Goal: Transaction & Acquisition: Purchase product/service

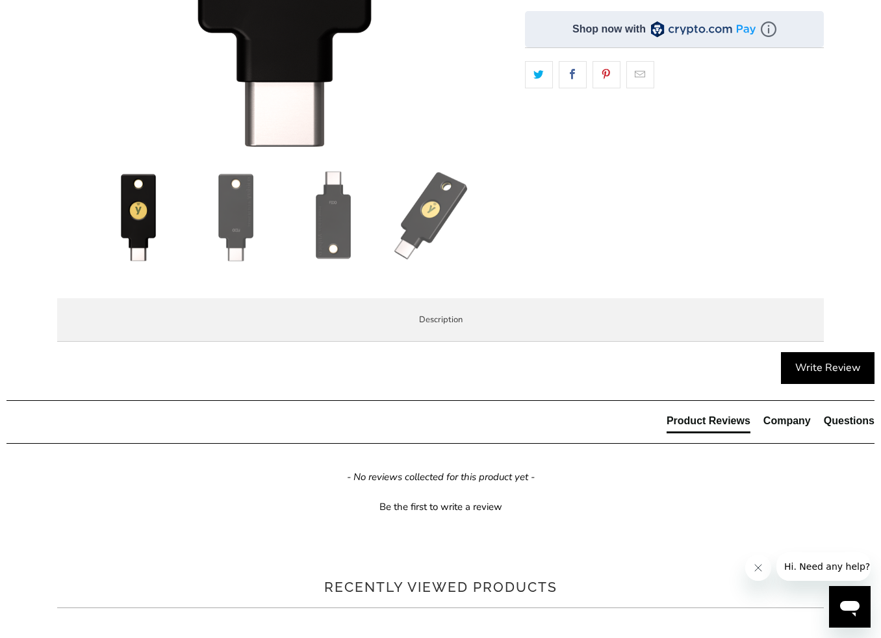
scroll to position [489, 0]
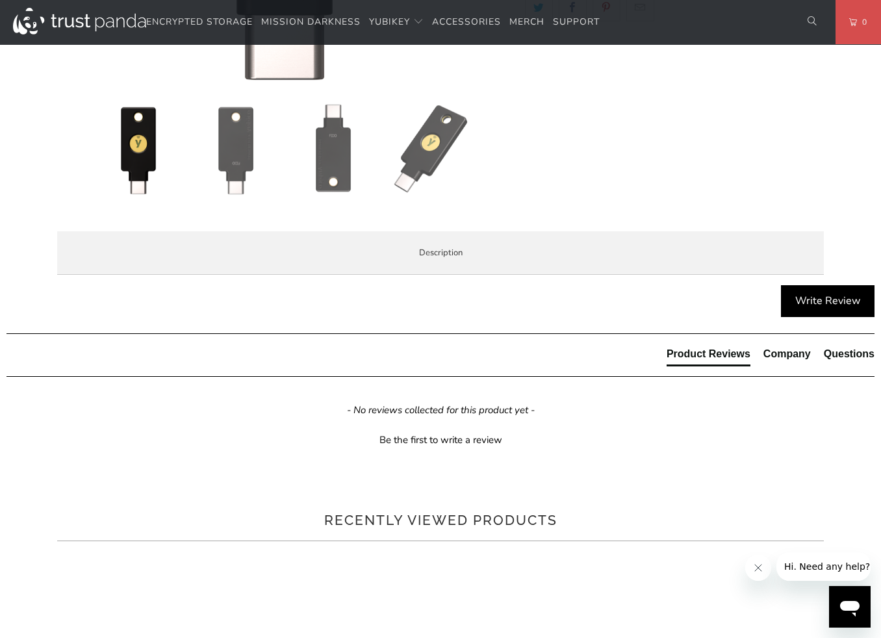
click at [0, 0] on span "Specifications" at bounding box center [0, 0] width 0 height 0
click at [0, 0] on span "Enterprise and Government" at bounding box center [0, 0] width 0 height 0
click at [0, 0] on span "Local Service & Support" at bounding box center [0, 0] width 0 height 0
click at [0, 0] on span "Enterprise and Government" at bounding box center [0, 0] width 0 height 0
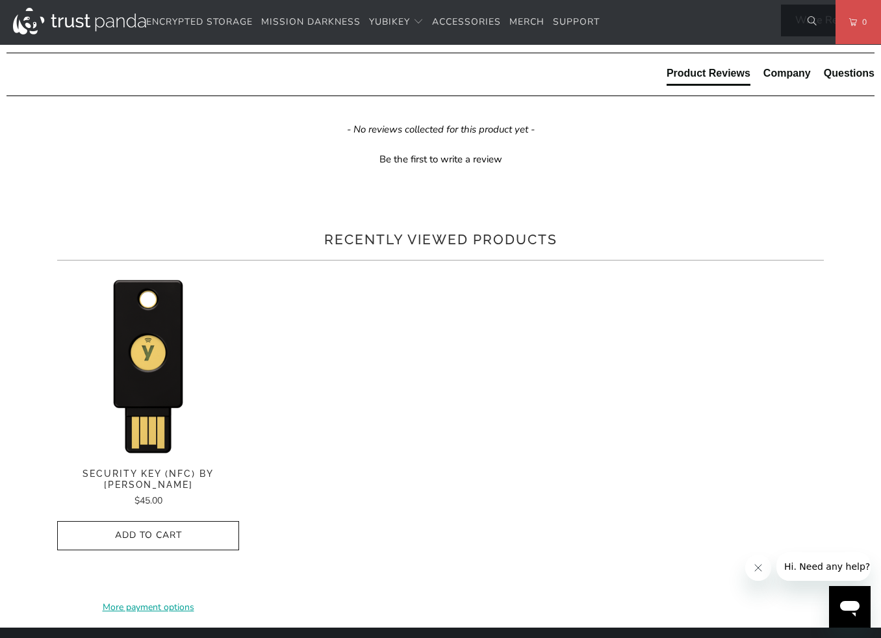
scroll to position [0, 0]
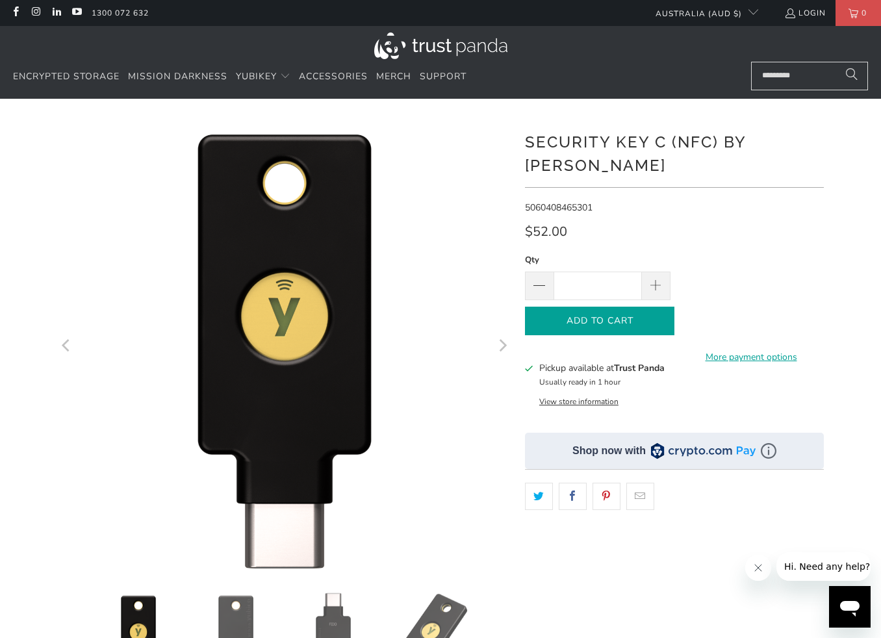
click at [587, 316] on span "Add to Cart" at bounding box center [600, 321] width 122 height 11
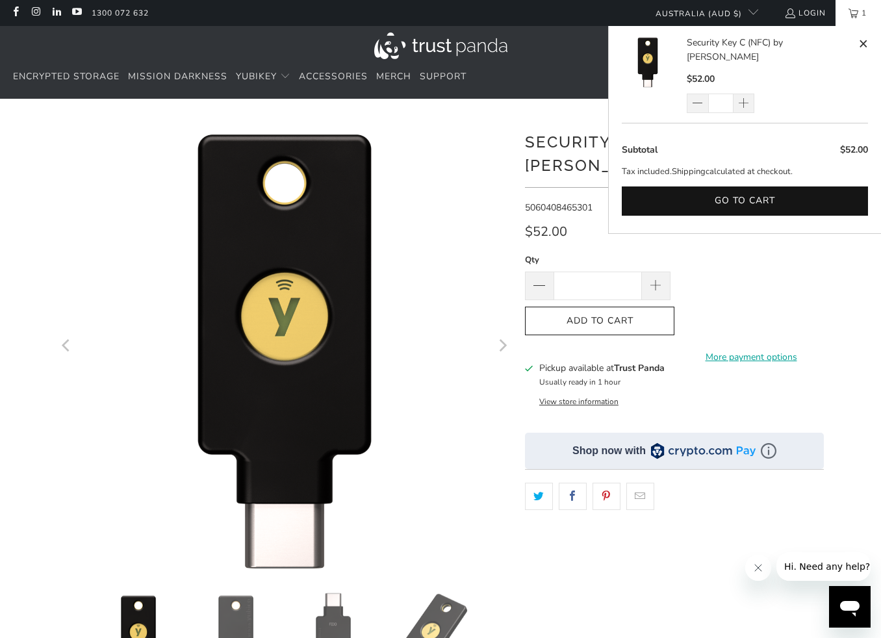
click at [850, 19] on link "1" at bounding box center [858, 13] width 45 height 26
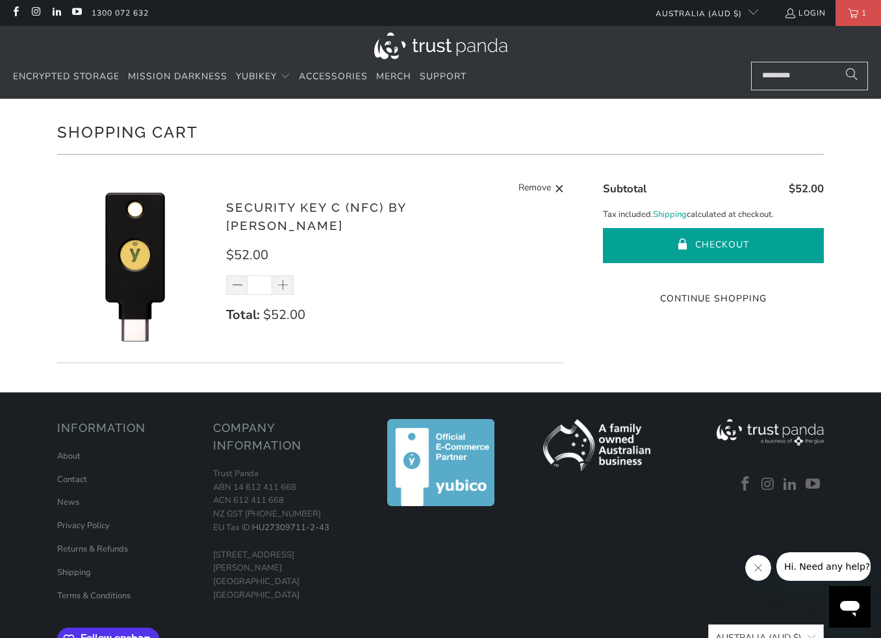
click at [720, 245] on button "Checkout" at bounding box center [713, 245] width 221 height 35
